Goal: Information Seeking & Learning: Learn about a topic

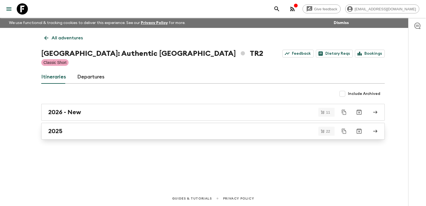
click at [59, 131] on h2 "2025" at bounding box center [55, 130] width 14 height 7
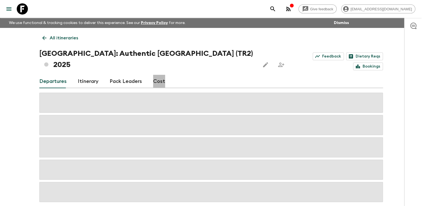
click at [160, 75] on link "Cost" at bounding box center [159, 81] width 12 height 13
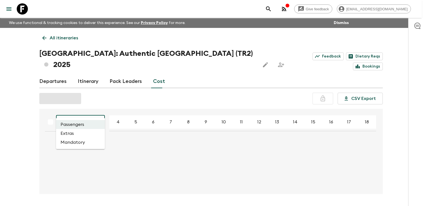
click at [98, 109] on body "Give feedback [EMAIL_ADDRESS][DOMAIN_NAME] We use functional & tracking cookies…" at bounding box center [213, 112] width 426 height 224
click at [93, 110] on div at bounding box center [213, 103] width 426 height 206
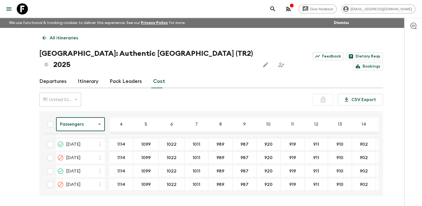
scroll to position [186, 0]
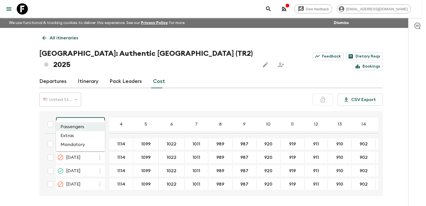
click at [100, 112] on body "Give feedback [EMAIL_ADDRESS][DOMAIN_NAME] We use functional & tracking cookies…" at bounding box center [213, 113] width 426 height 227
click at [85, 136] on li "Extras" at bounding box center [80, 135] width 49 height 9
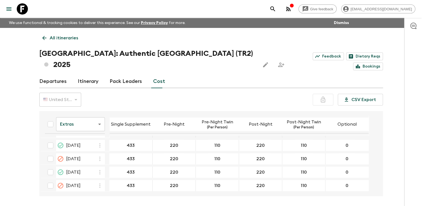
scroll to position [184, 0]
